Goal: Transaction & Acquisition: Book appointment/travel/reservation

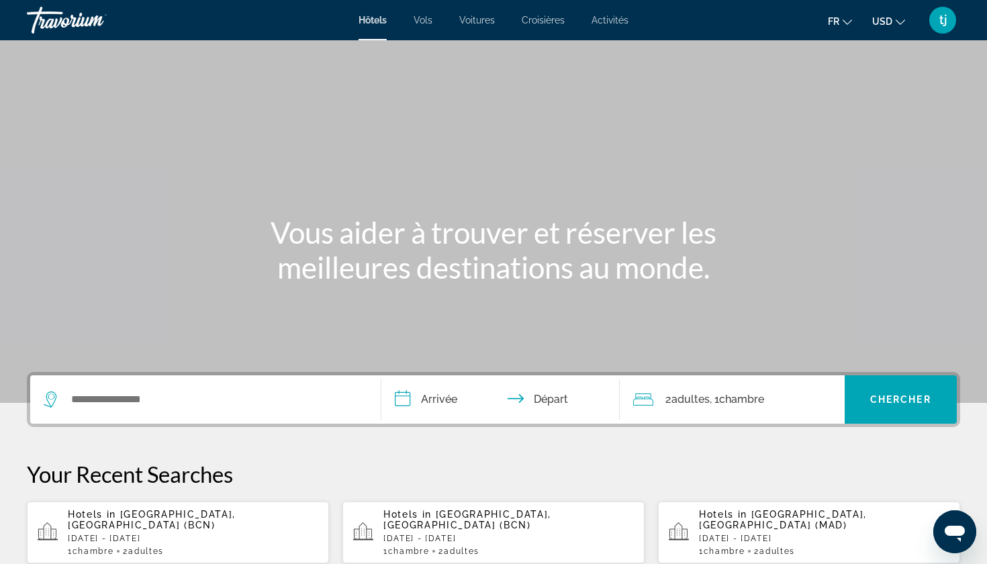
click at [892, 26] on span "USD" at bounding box center [883, 21] width 20 height 11
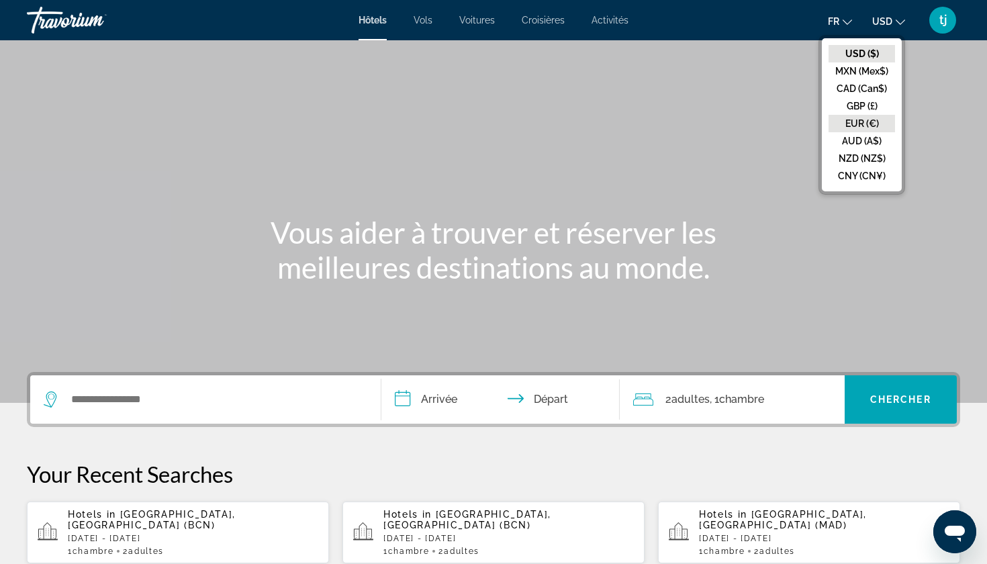
click at [865, 118] on button "EUR (€)" at bounding box center [862, 123] width 66 height 17
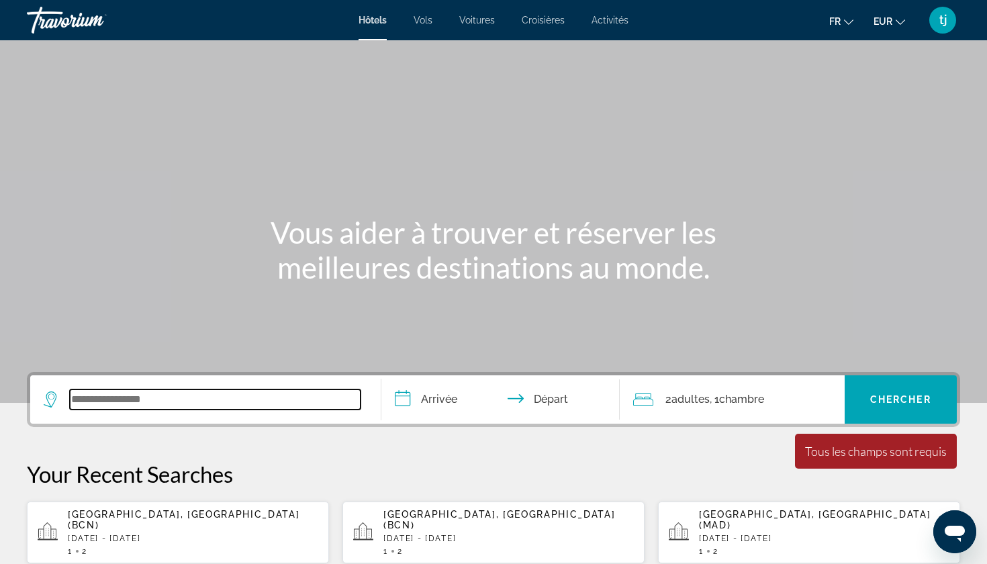
click at [175, 403] on input "Search widget" at bounding box center [215, 400] width 291 height 20
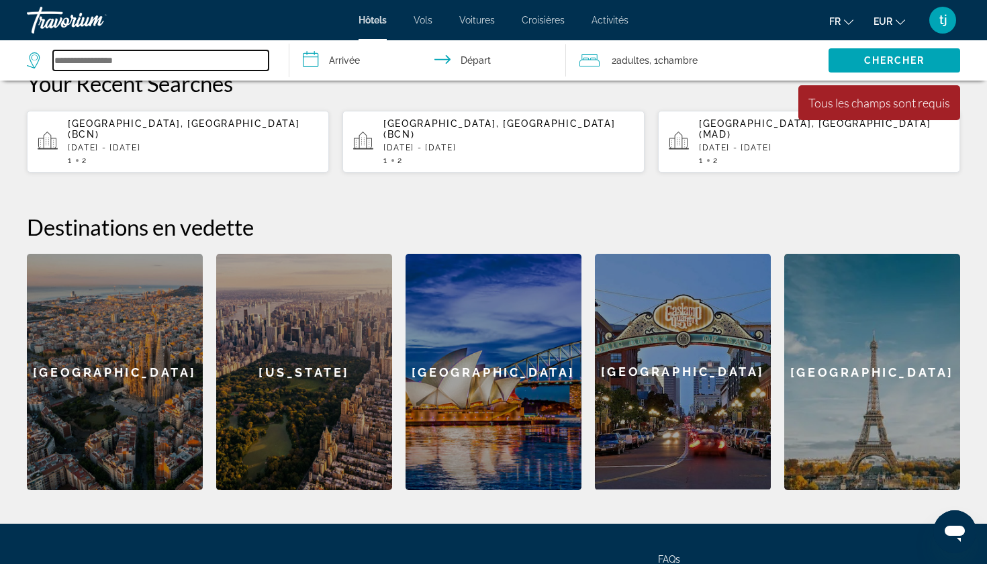
scroll to position [392, 0]
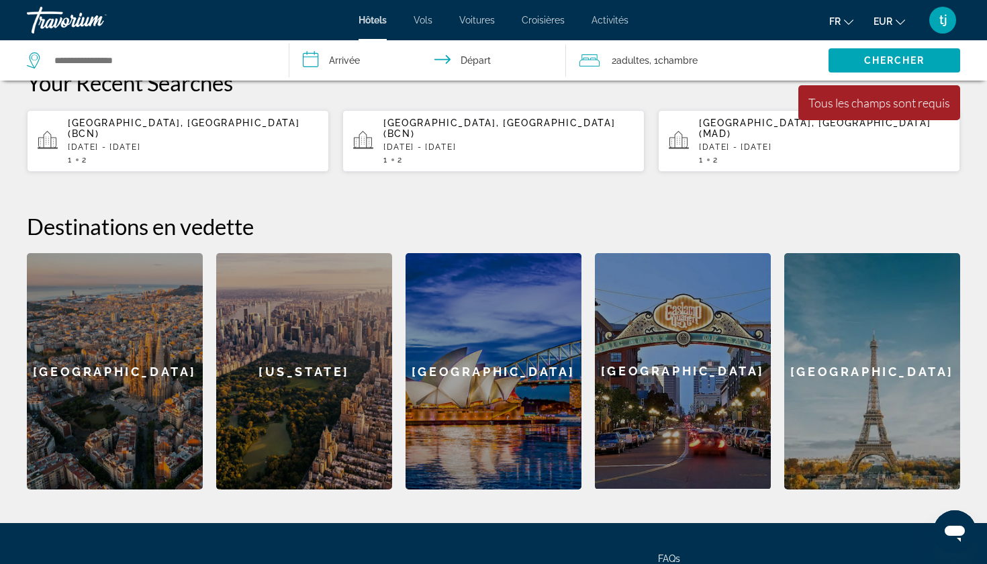
click at [66, 373] on div "[GEOGRAPHIC_DATA]" at bounding box center [115, 371] width 176 height 236
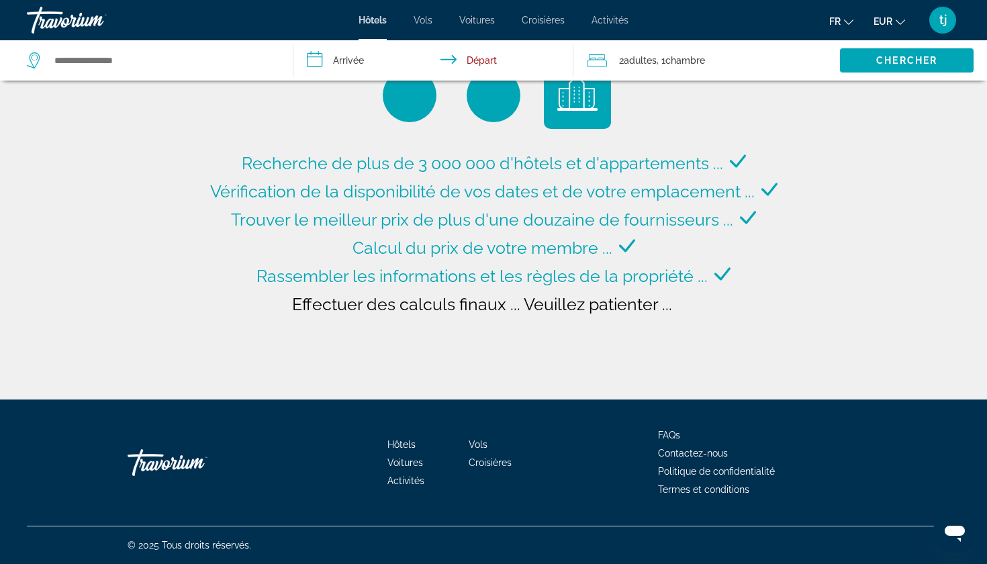
type input "**********"
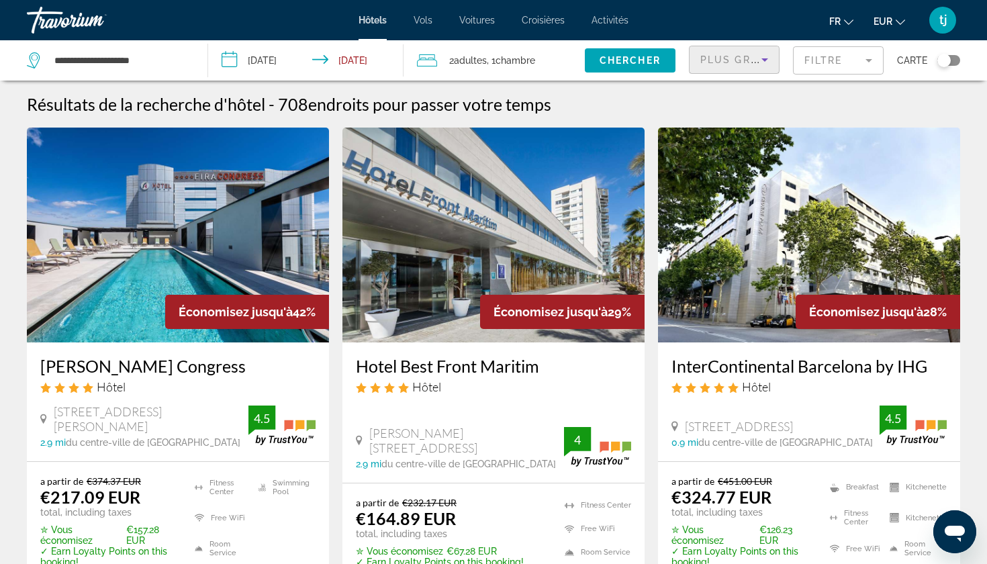
click at [720, 66] on div "Plus grandes économies" at bounding box center [731, 60] width 61 height 16
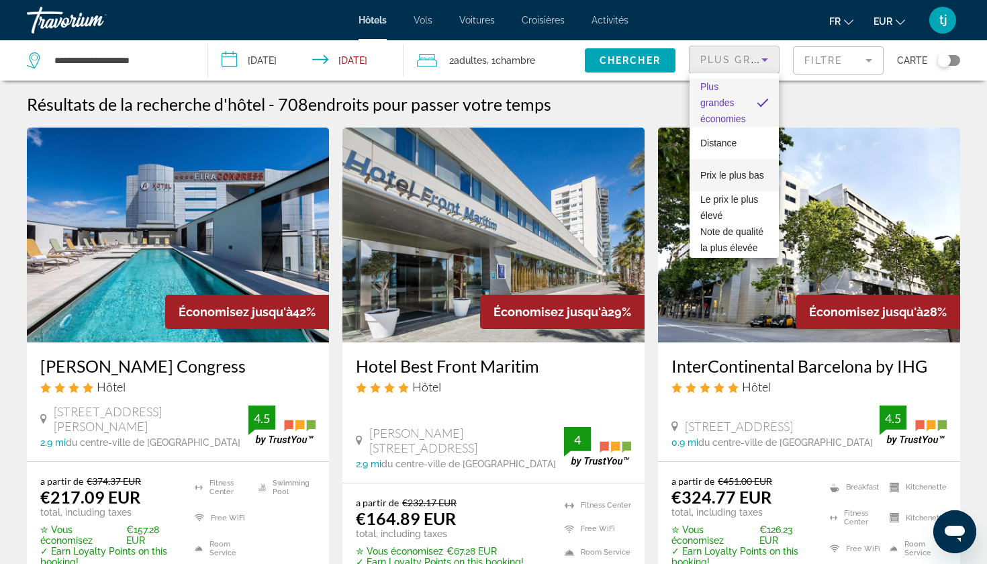
click at [739, 171] on span "Prix le plus bas" at bounding box center [733, 175] width 64 height 11
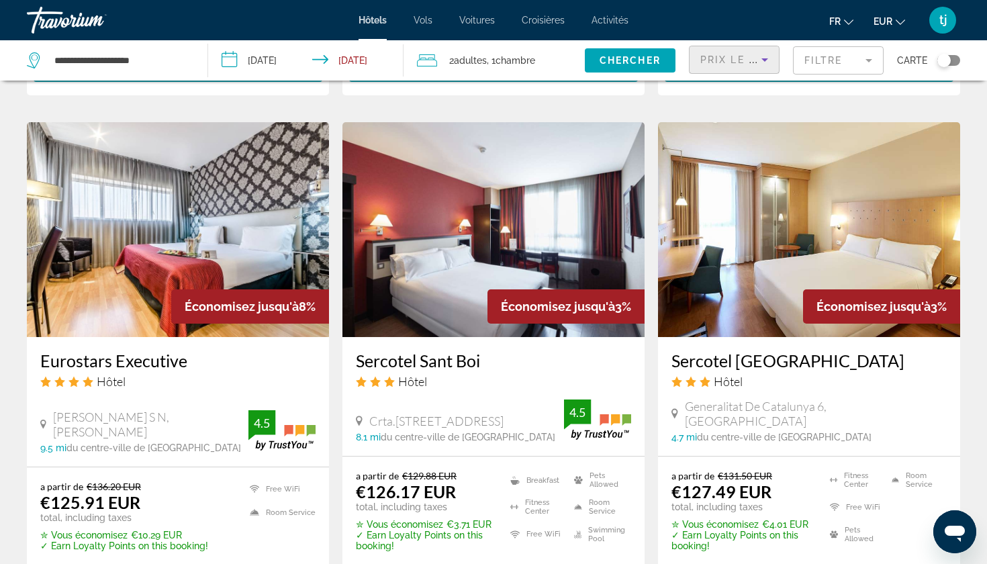
scroll to position [1040, 0]
click at [735, 234] on img "Main content" at bounding box center [809, 229] width 302 height 215
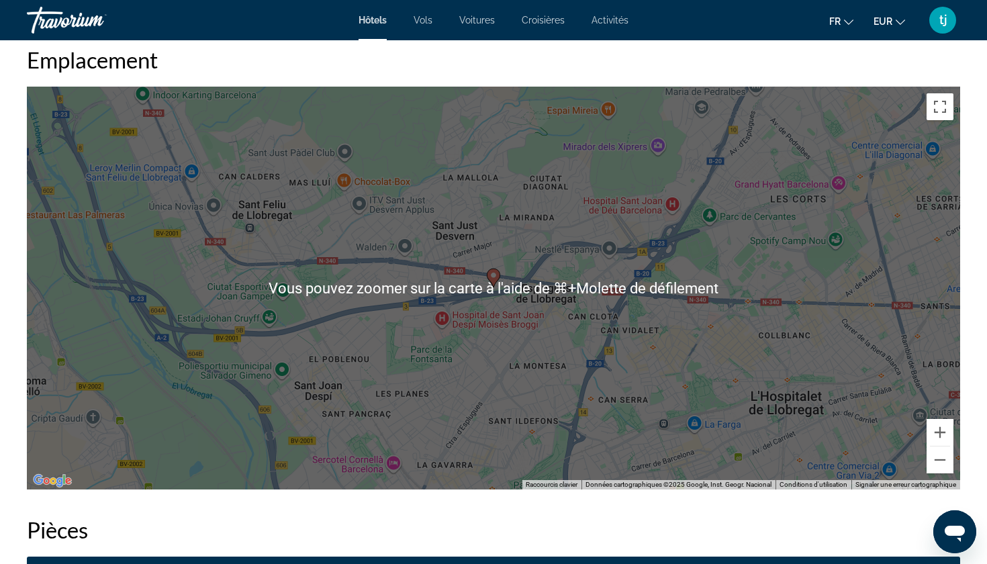
scroll to position [1257, 0]
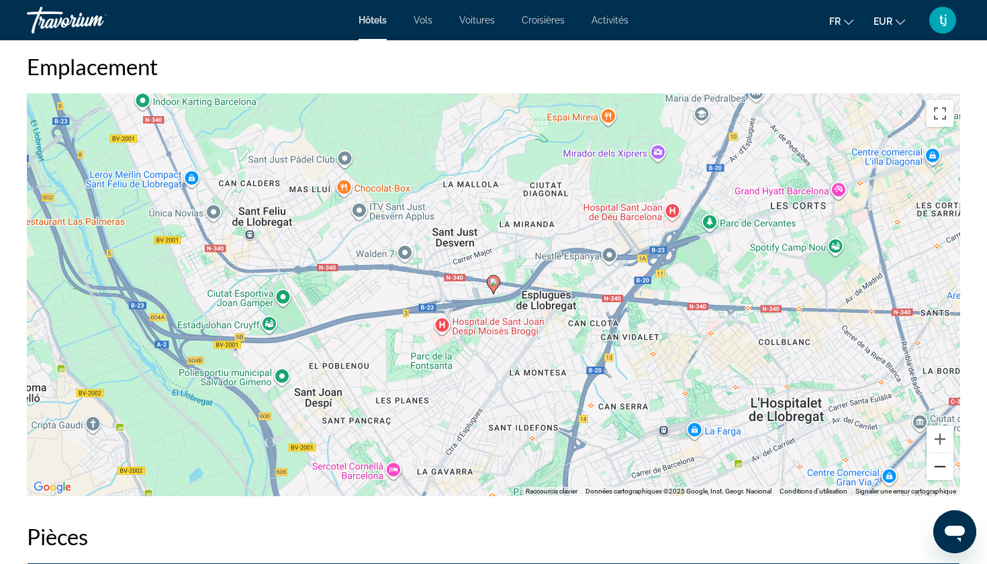
click at [941, 468] on button "Zoom arrière" at bounding box center [940, 466] width 27 height 27
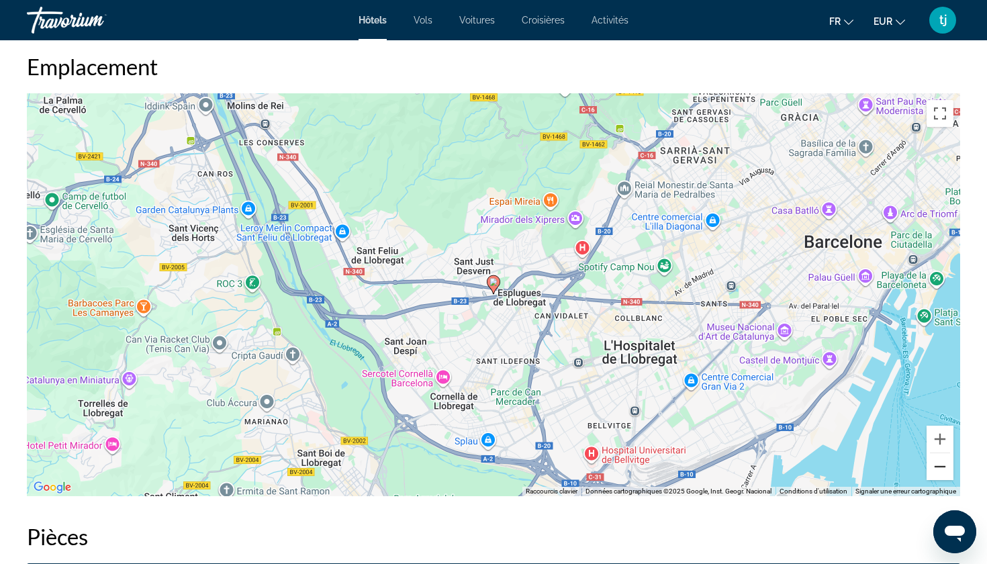
click at [942, 469] on button "Zoom arrière" at bounding box center [940, 466] width 27 height 27
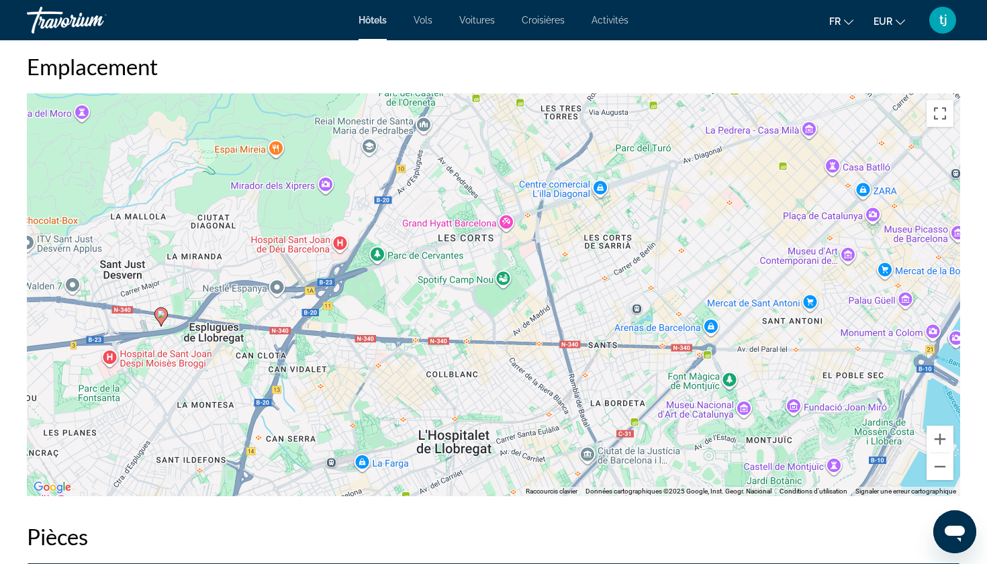
click at [502, 278] on div "Pour activer le glissement avec le clavier, appuyez sur Alt+Entrée. Une fois ce…" at bounding box center [494, 294] width 934 height 403
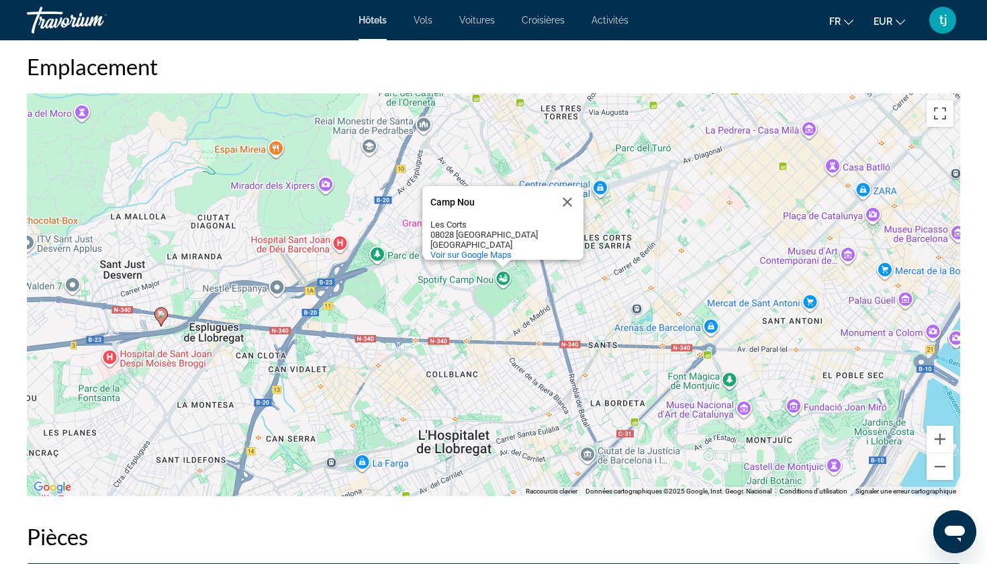
click at [470, 343] on div "Pour activer le glissement avec le clavier, appuyez sur Alt+Entrée. Une fois ce…" at bounding box center [494, 294] width 934 height 403
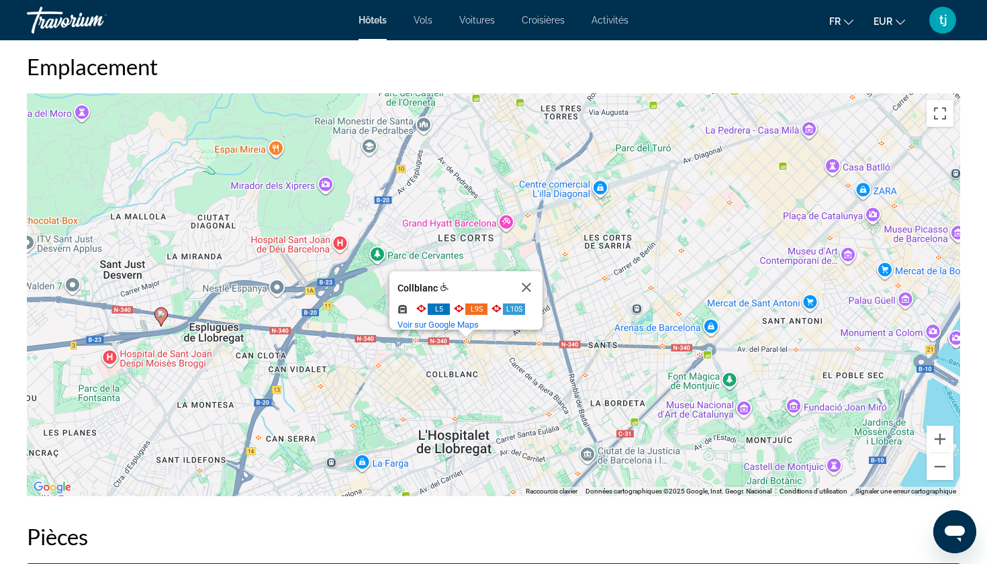
click at [500, 349] on div "Pour activer le glissement avec le clavier, appuyez sur Alt+Entrée. Une fois ce…" at bounding box center [494, 294] width 934 height 403
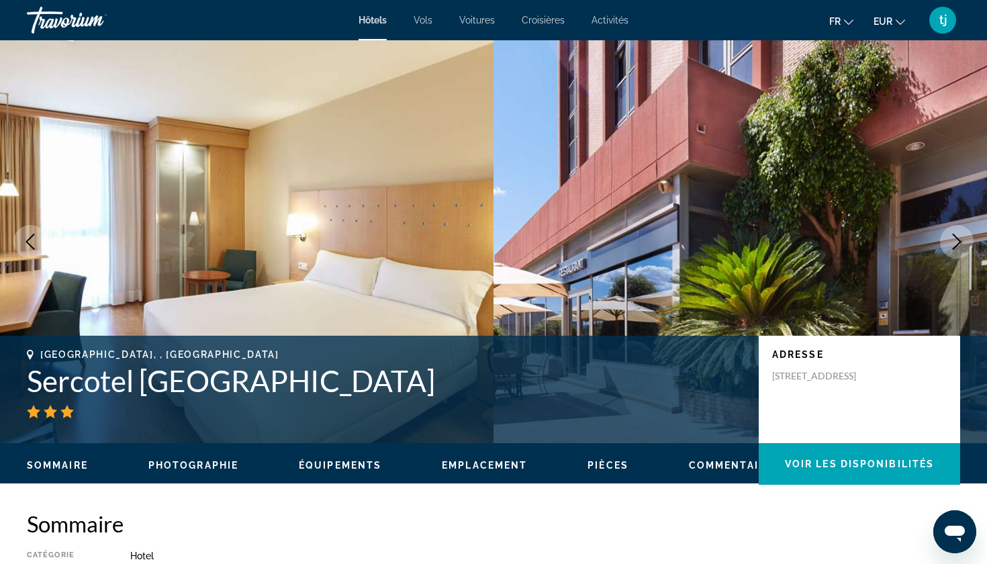
scroll to position [0, 0]
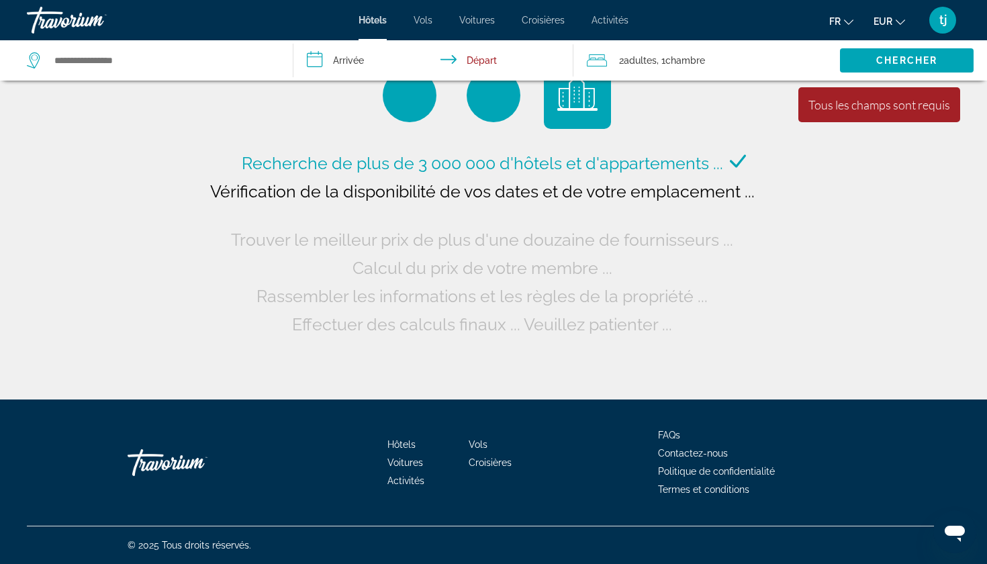
click at [348, 58] on input "**********" at bounding box center [436, 62] width 285 height 44
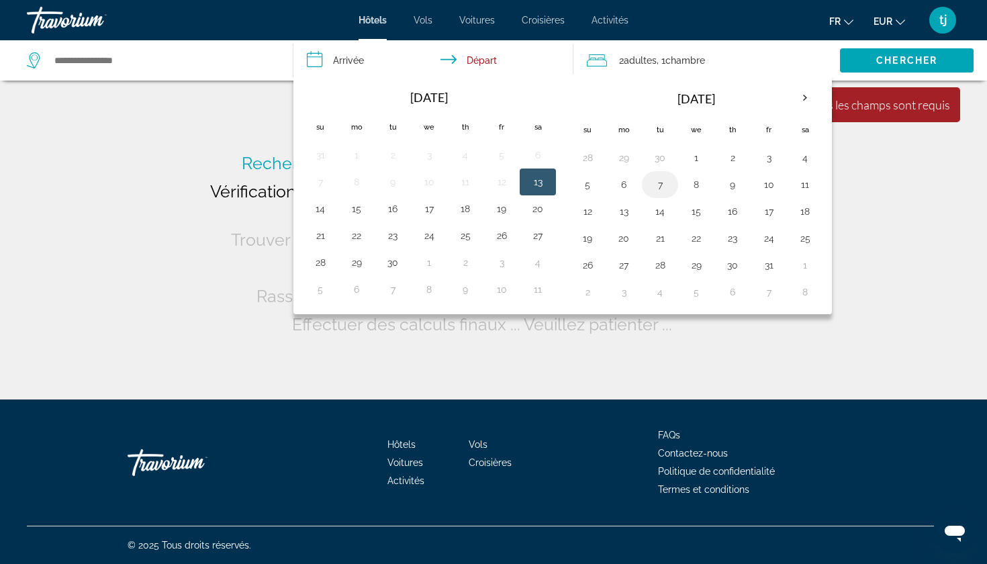
click at [665, 188] on button "7" at bounding box center [660, 184] width 21 height 19
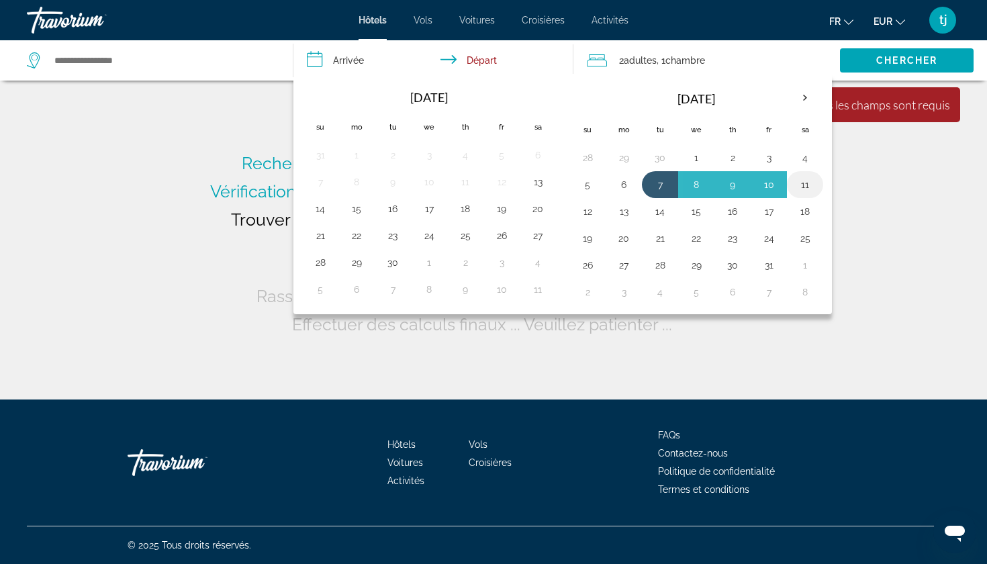
click at [811, 192] on button "11" at bounding box center [805, 184] width 21 height 19
type input "**********"
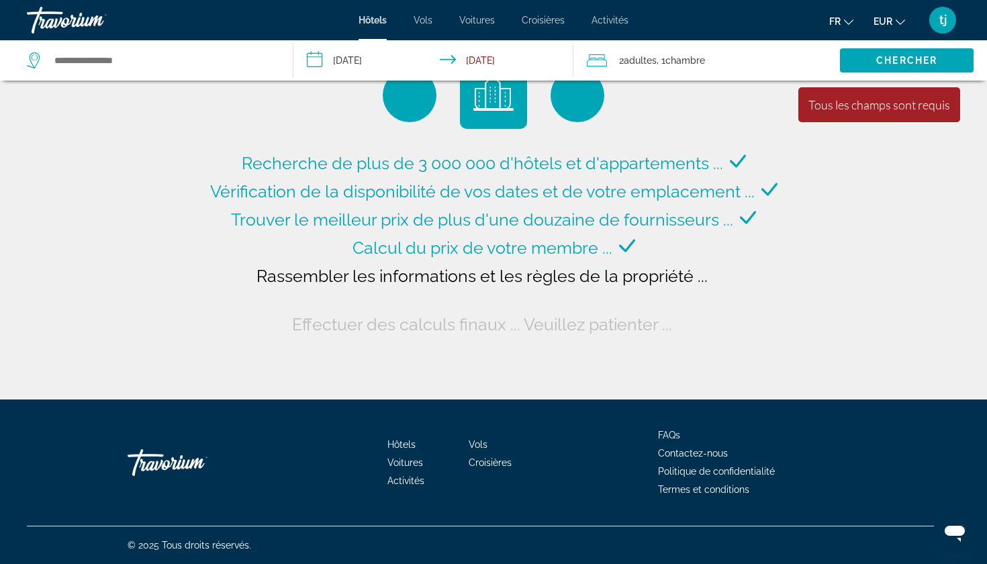
click at [496, 67] on input "**********" at bounding box center [436, 62] width 285 height 44
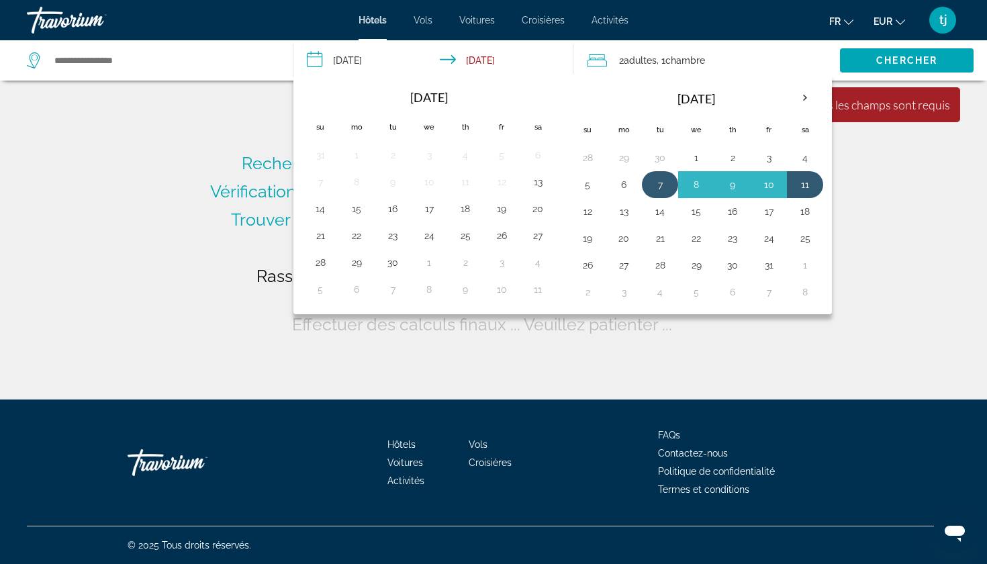
click at [663, 185] on button "7" at bounding box center [660, 184] width 21 height 19
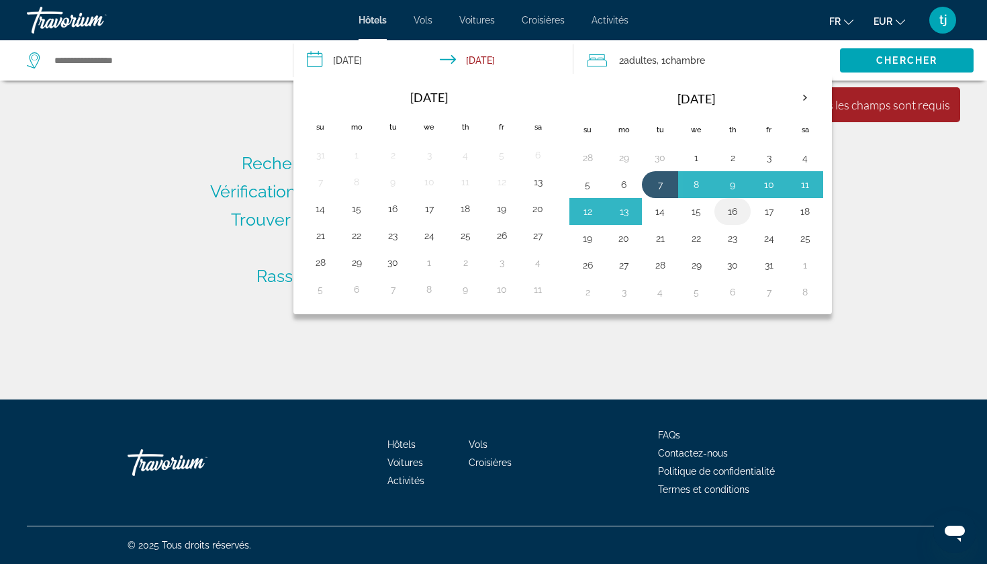
type input "**********"
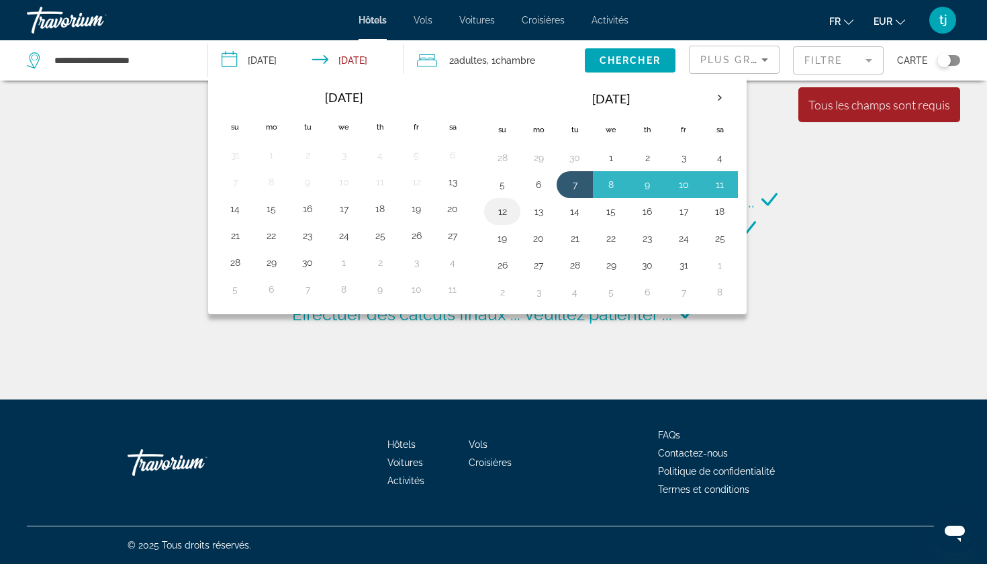
click at [502, 217] on button "12" at bounding box center [502, 211] width 21 height 19
type input "**********"
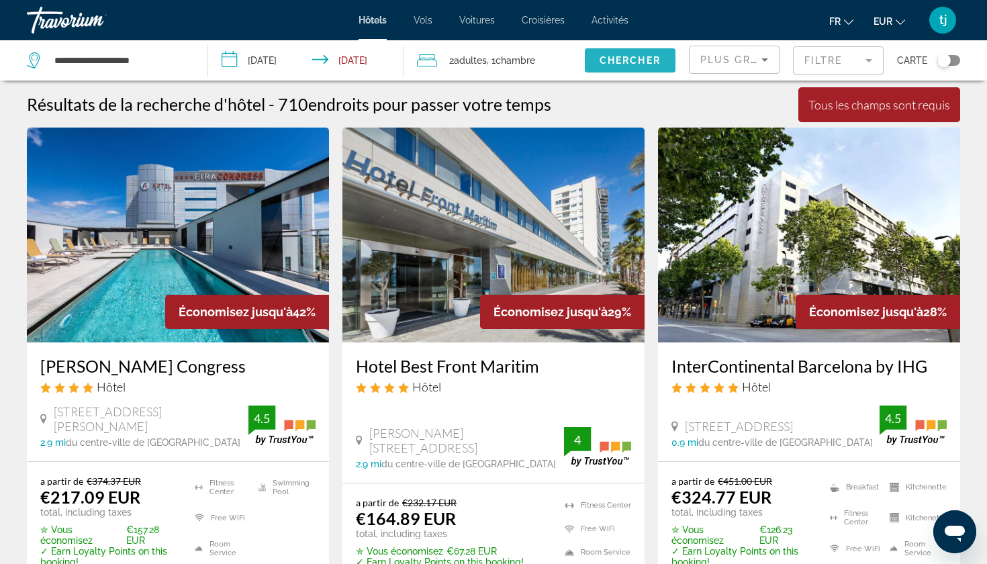
click at [621, 62] on span "Chercher" at bounding box center [630, 60] width 61 height 11
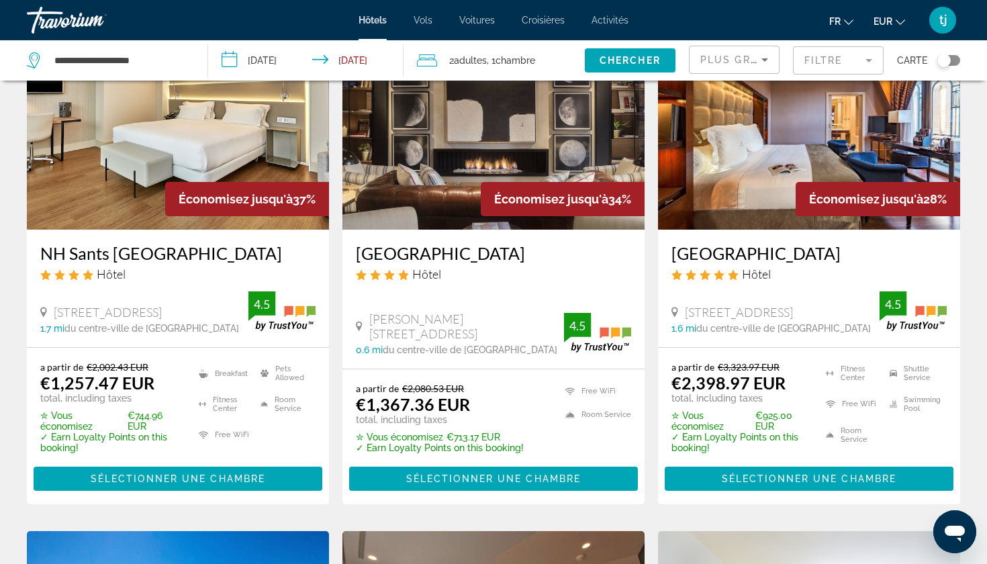
scroll to position [37, 0]
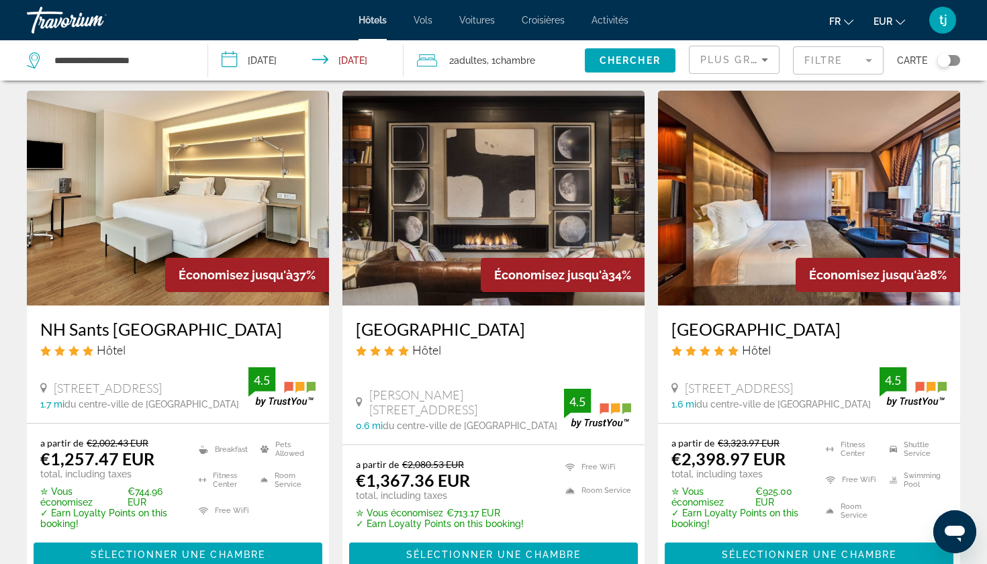
click at [719, 50] on div "Plus grandes économies" at bounding box center [735, 65] width 68 height 38
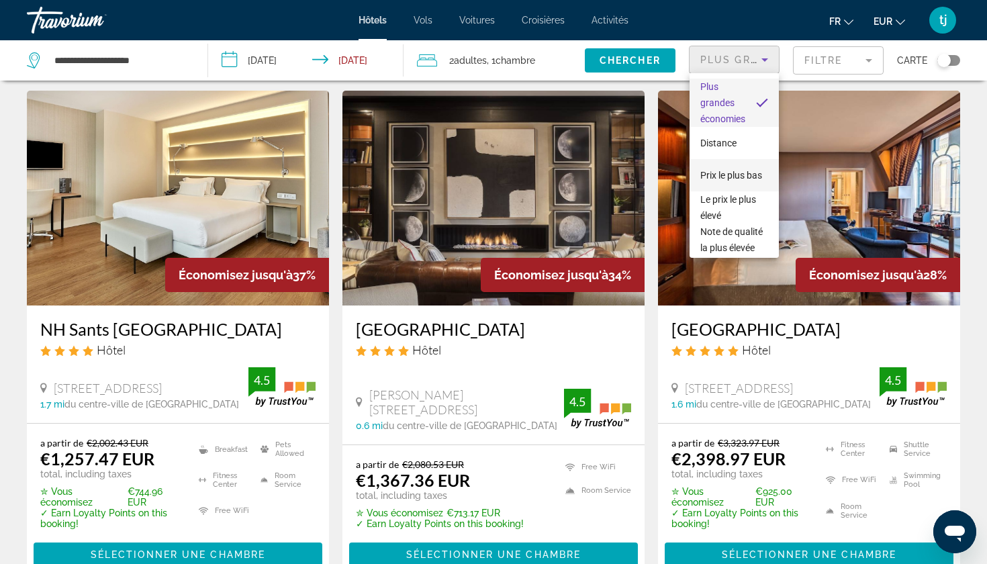
click at [740, 175] on span "Prix le plus bas" at bounding box center [732, 175] width 62 height 11
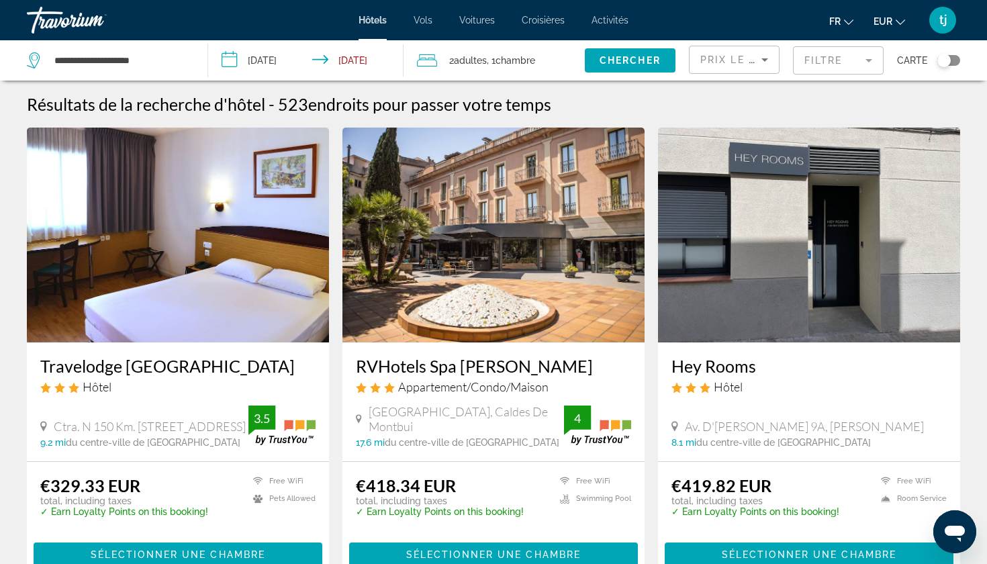
click at [376, 19] on span "Hôtels" at bounding box center [373, 20] width 28 height 11
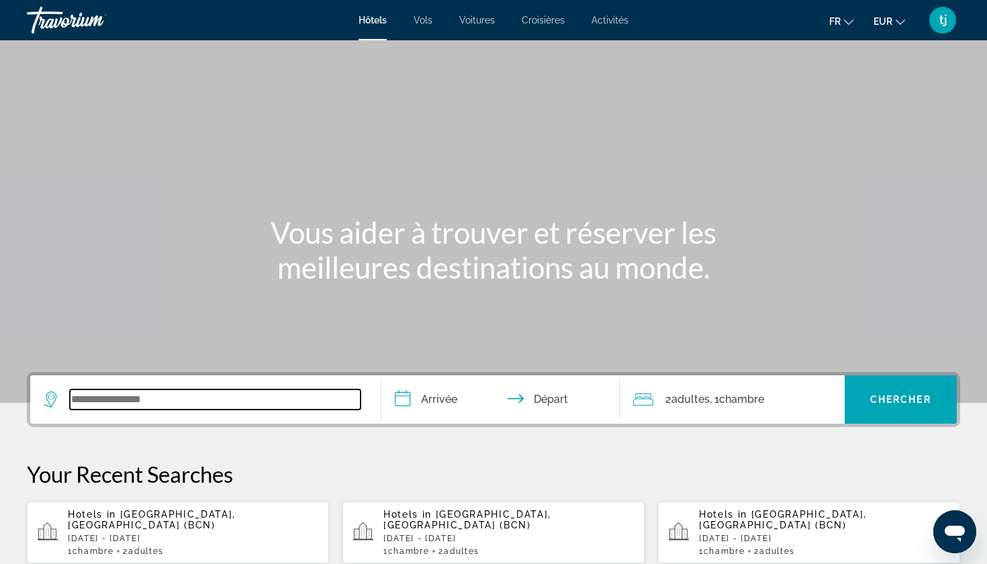
click at [190, 400] on input "Search widget" at bounding box center [215, 400] width 291 height 20
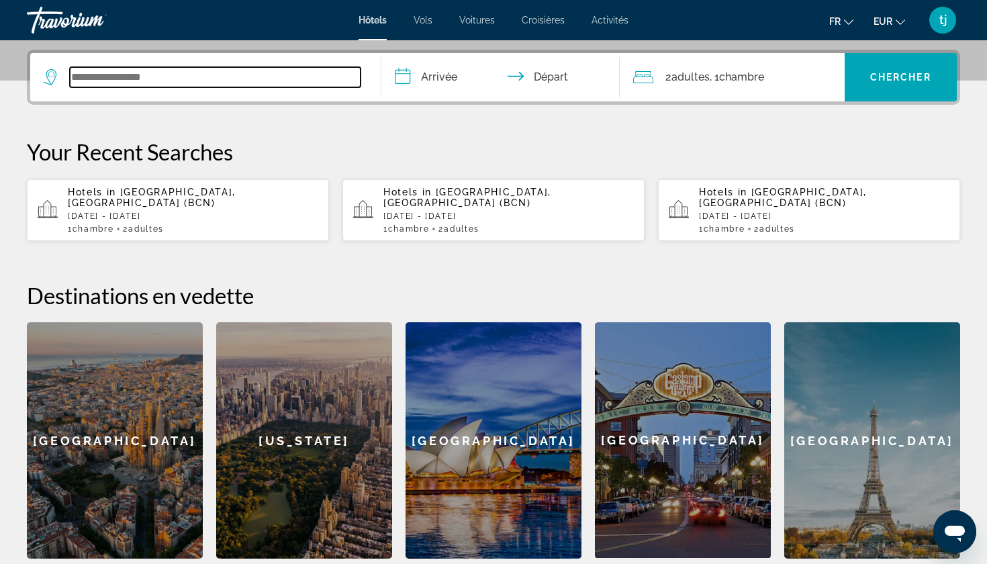
scroll to position [328, 0]
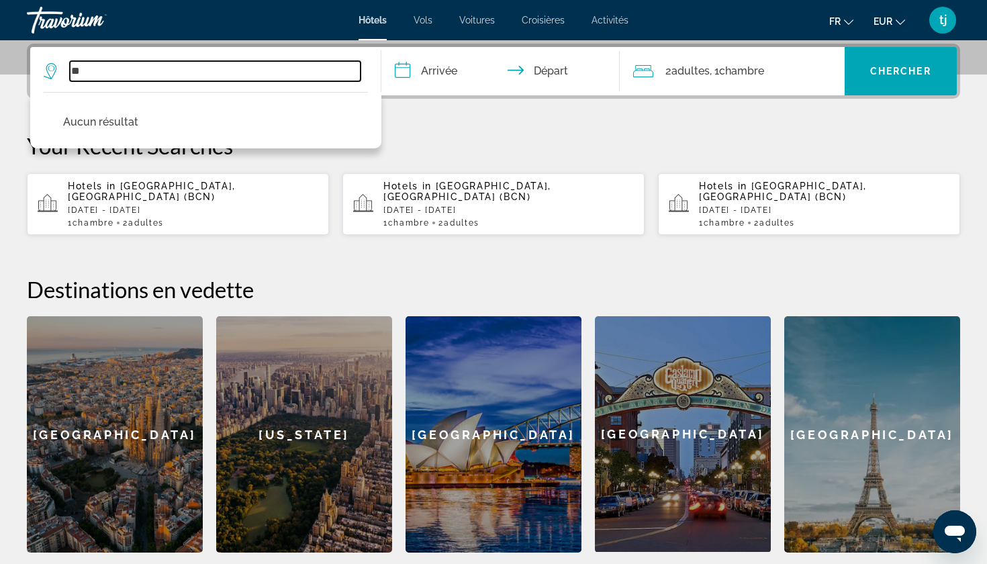
type input "*"
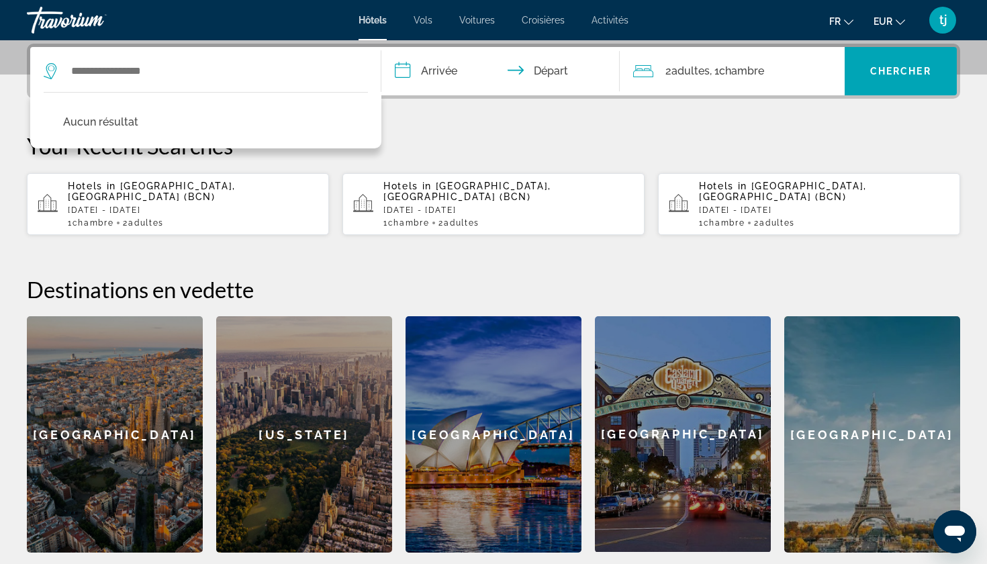
click at [455, 162] on div "Your Recent Searches Hotels in [GEOGRAPHIC_DATA], [GEOGRAPHIC_DATA] (BCN) [DATE…" at bounding box center [494, 183] width 934 height 103
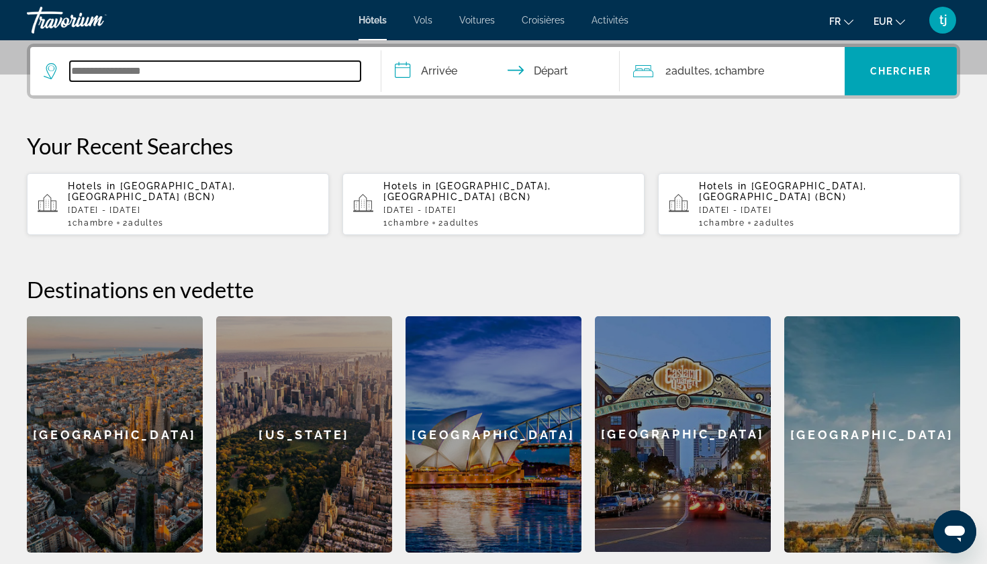
click at [124, 73] on input "Search widget" at bounding box center [215, 71] width 291 height 20
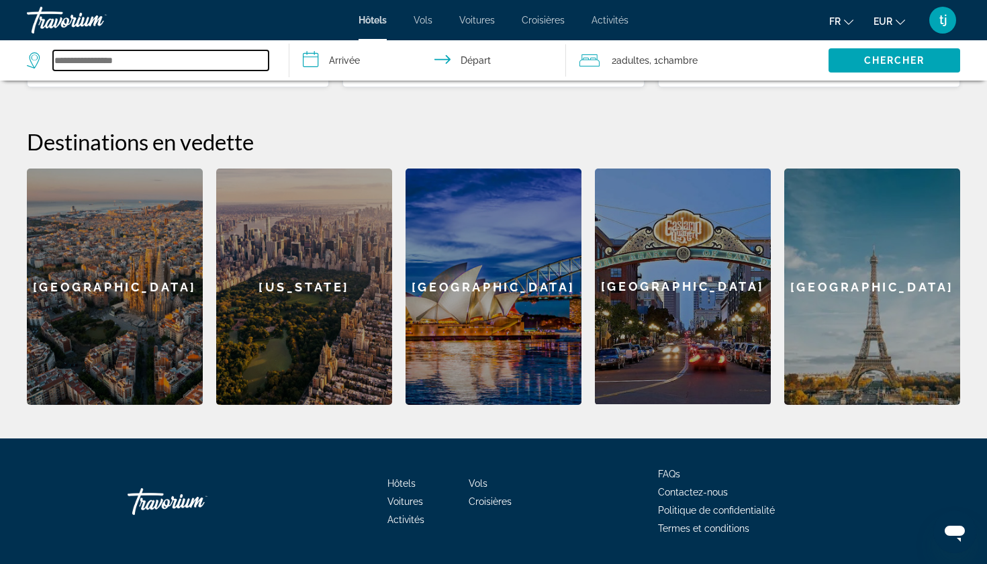
scroll to position [476, 0]
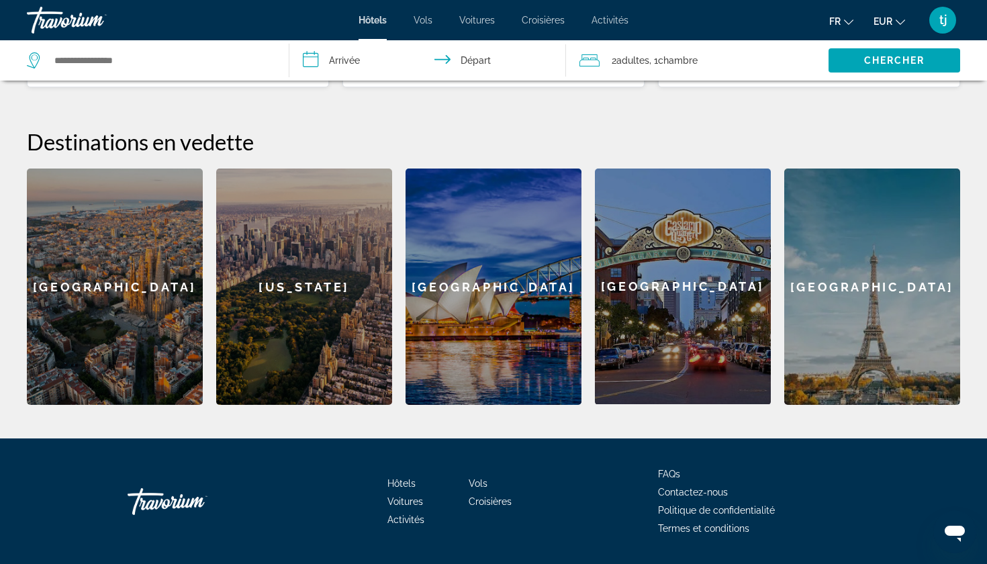
click at [242, 263] on div "[US_STATE]" at bounding box center [304, 287] width 176 height 236
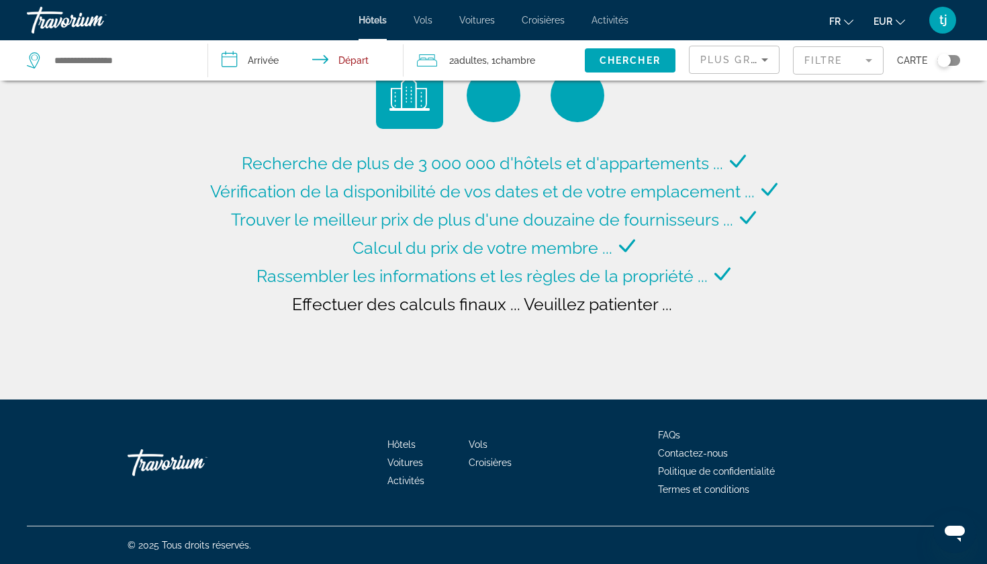
type input "**********"
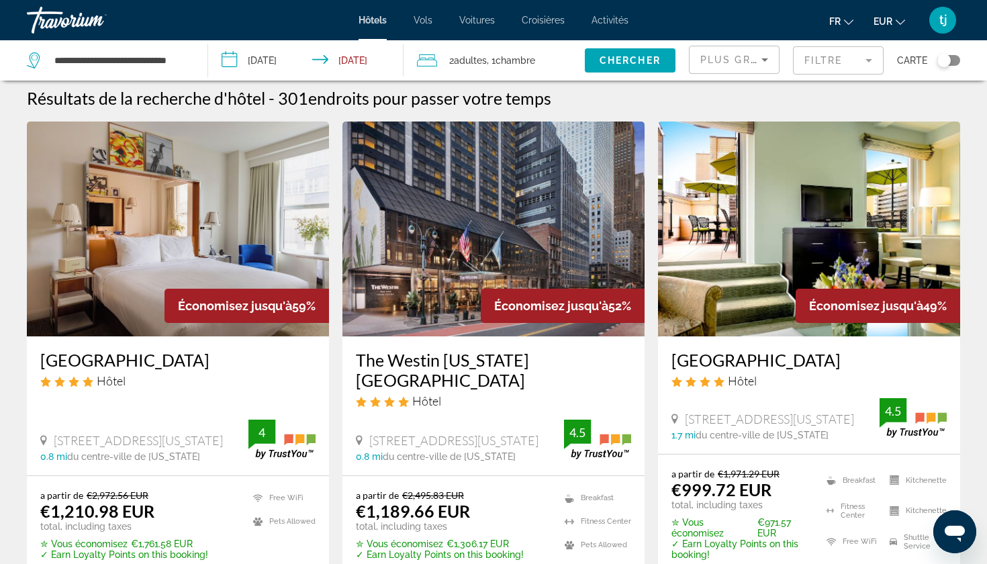
scroll to position [6, 0]
click at [713, 58] on span "Plus grandes économies" at bounding box center [781, 59] width 161 height 11
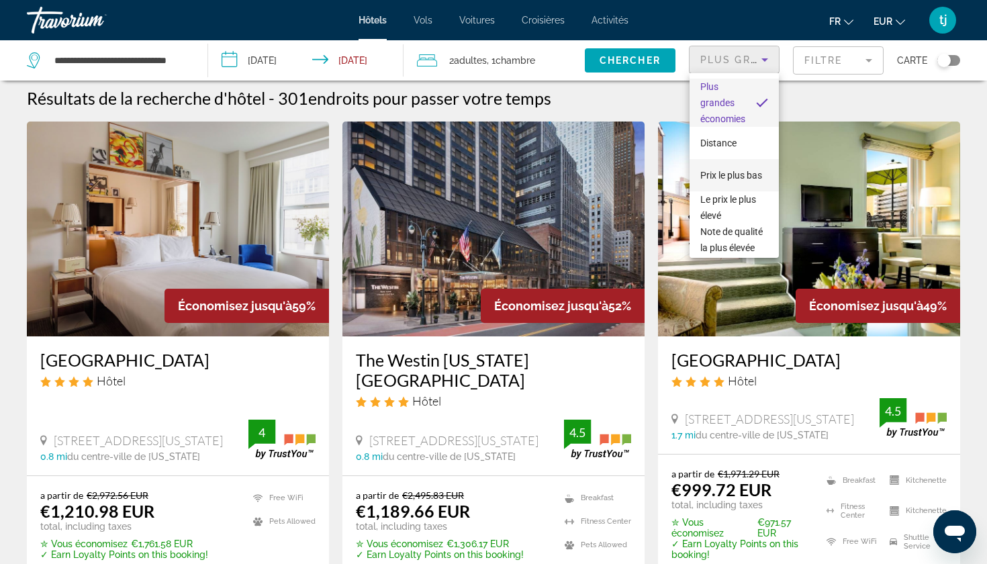
click at [738, 174] on span "Prix le plus bas" at bounding box center [732, 175] width 62 height 11
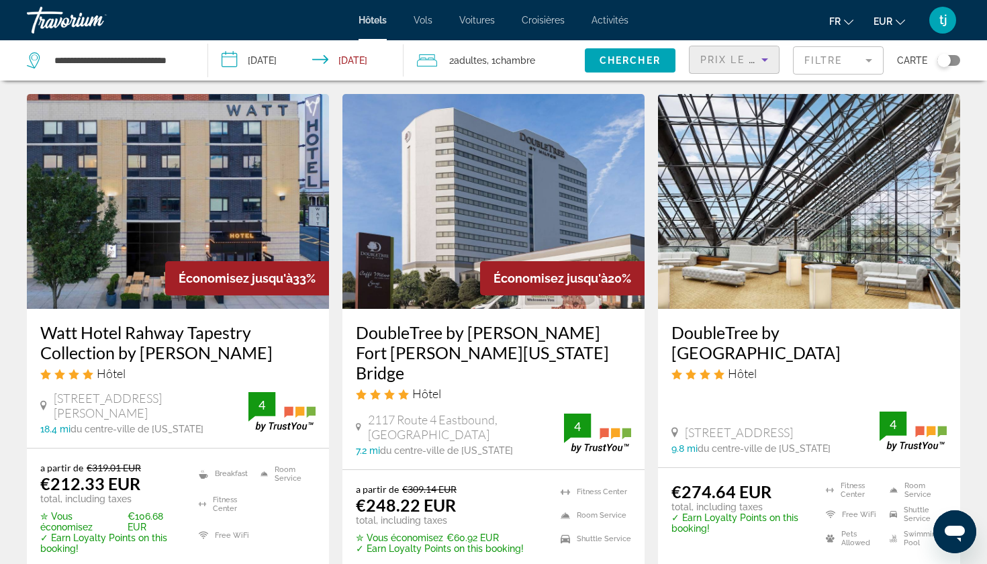
scroll to position [34, 0]
click at [456, 238] on img "Main content" at bounding box center [494, 201] width 302 height 215
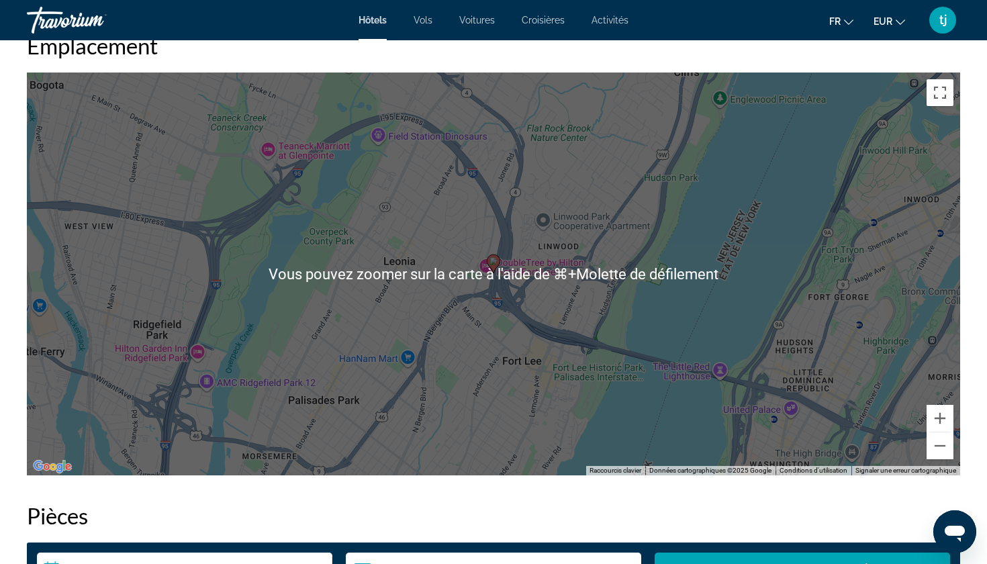
scroll to position [1408, 0]
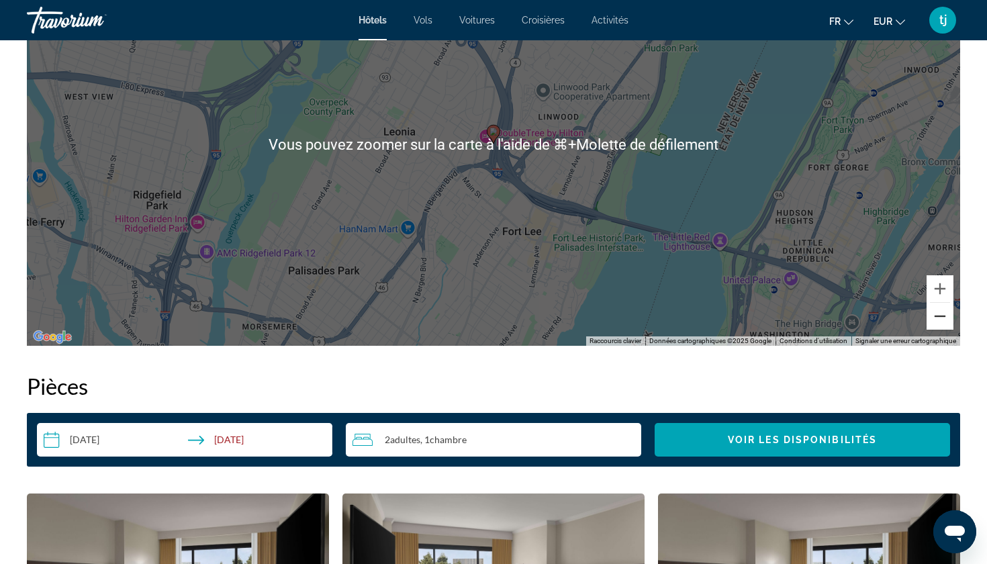
click at [942, 317] on button "Zoom arrière" at bounding box center [940, 316] width 27 height 27
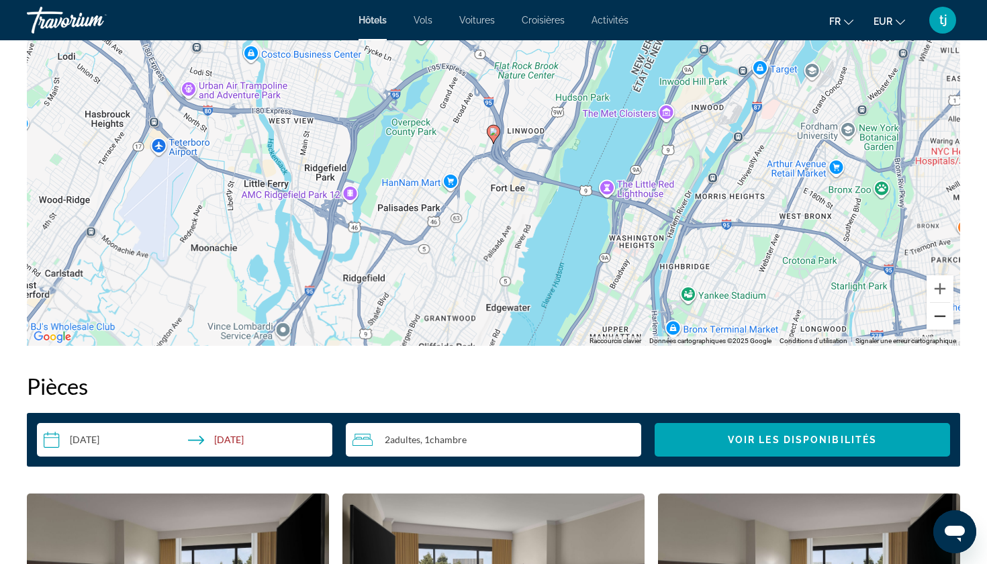
click at [941, 317] on button "Zoom arrière" at bounding box center [940, 316] width 27 height 27
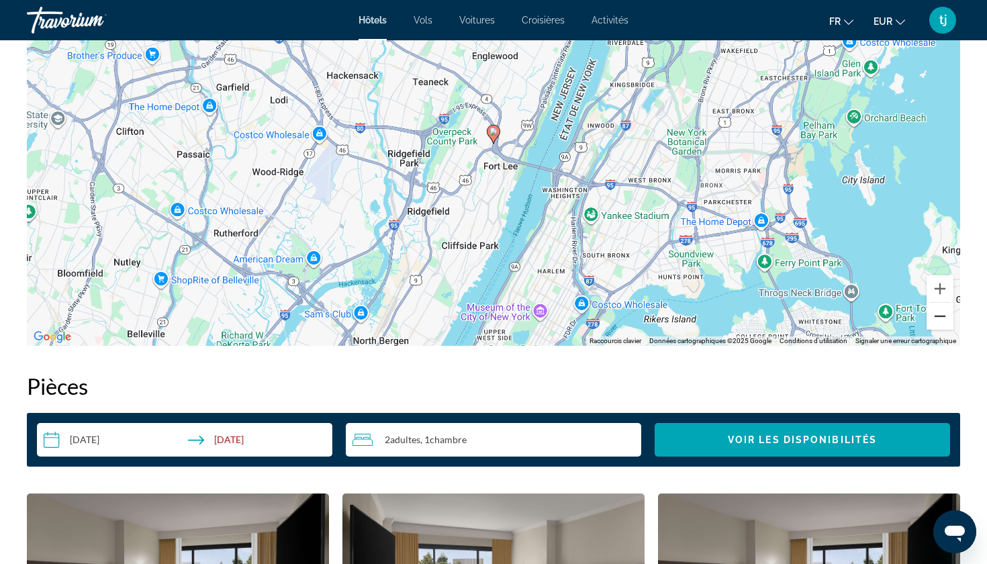
click at [941, 317] on button "Zoom arrière" at bounding box center [940, 316] width 27 height 27
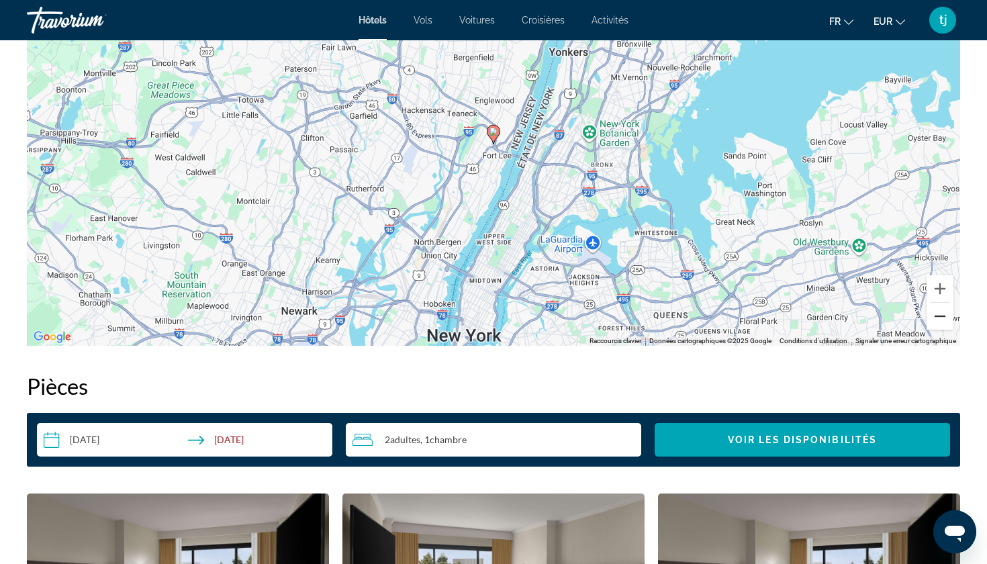
click at [941, 317] on button "Zoom arrière" at bounding box center [940, 316] width 27 height 27
